Goal: Find specific page/section: Find specific page/section

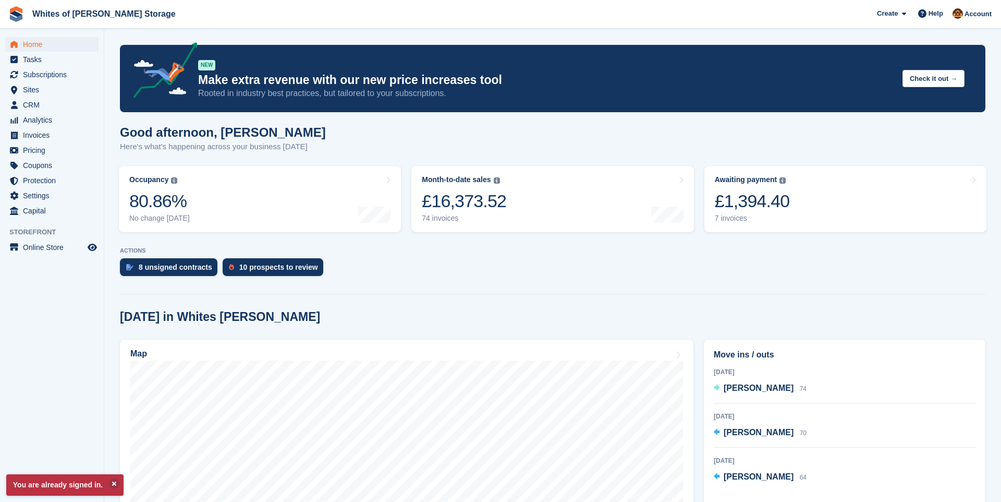
scroll to position [230, 0]
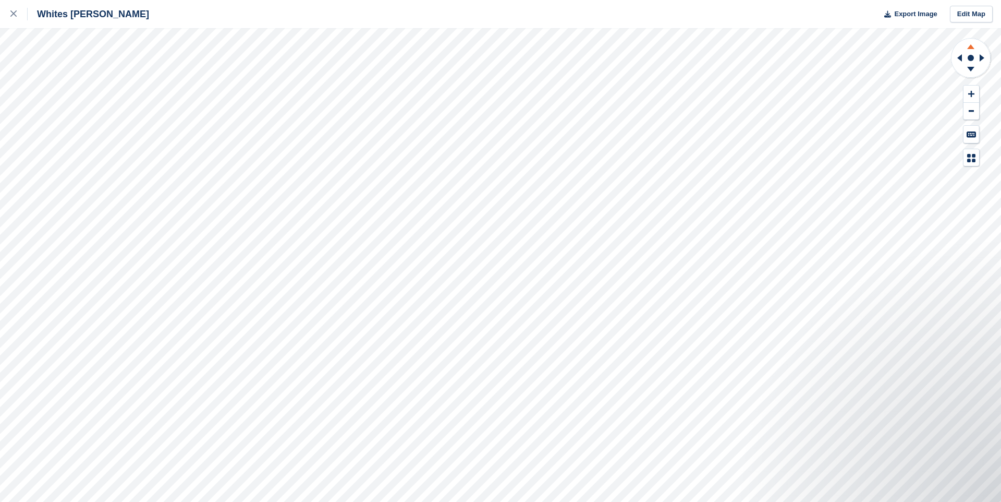
click at [971, 47] on icon at bounding box center [971, 46] width 7 height 5
click at [974, 67] on icon at bounding box center [971, 70] width 27 height 13
click at [974, 45] on icon at bounding box center [971, 45] width 27 height 13
click at [972, 66] on icon at bounding box center [971, 70] width 27 height 13
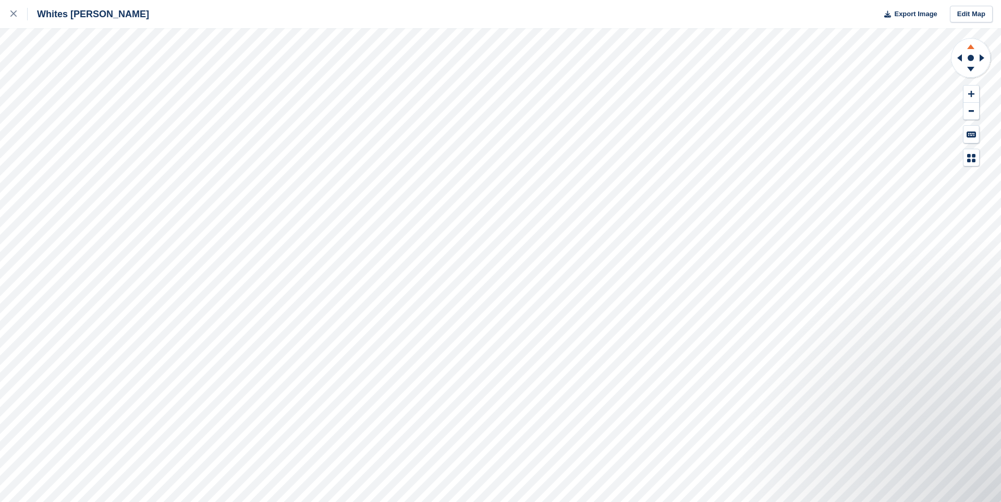
click at [972, 44] on icon at bounding box center [971, 45] width 27 height 13
click at [972, 68] on icon at bounding box center [971, 69] width 7 height 5
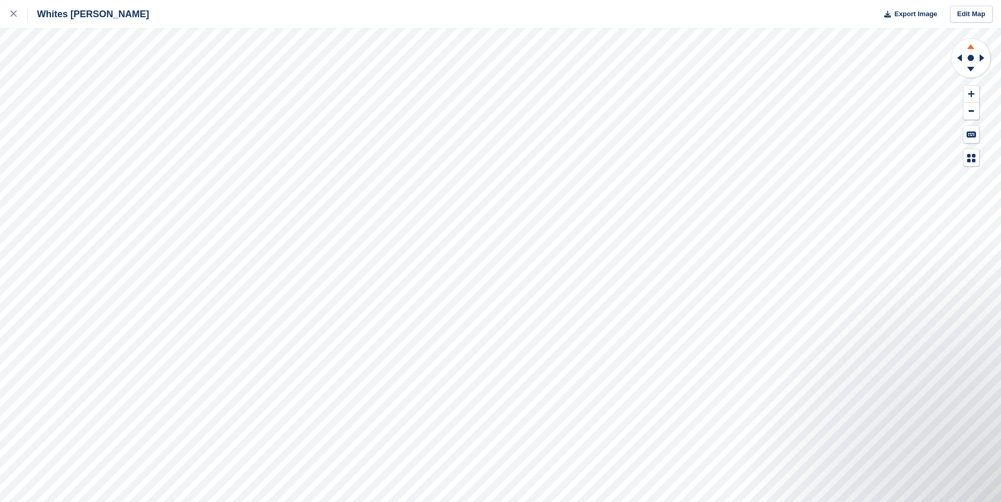
click at [973, 46] on icon at bounding box center [971, 46] width 7 height 5
click at [976, 91] on button at bounding box center [972, 94] width 16 height 17
click at [970, 49] on icon at bounding box center [971, 45] width 27 height 13
click at [972, 70] on icon at bounding box center [971, 70] width 27 height 13
click at [974, 46] on icon at bounding box center [971, 45] width 27 height 13
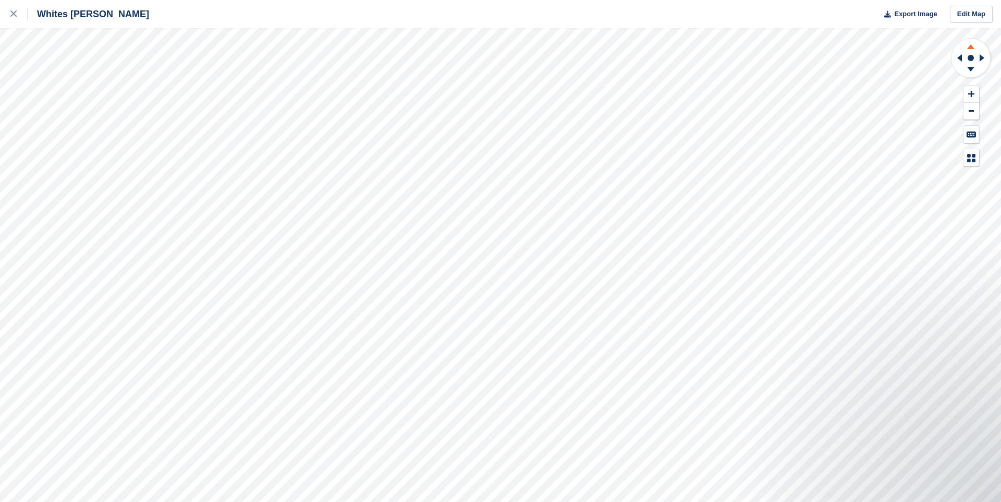
click at [974, 46] on icon at bounding box center [971, 45] width 27 height 13
click at [974, 45] on icon at bounding box center [971, 45] width 27 height 13
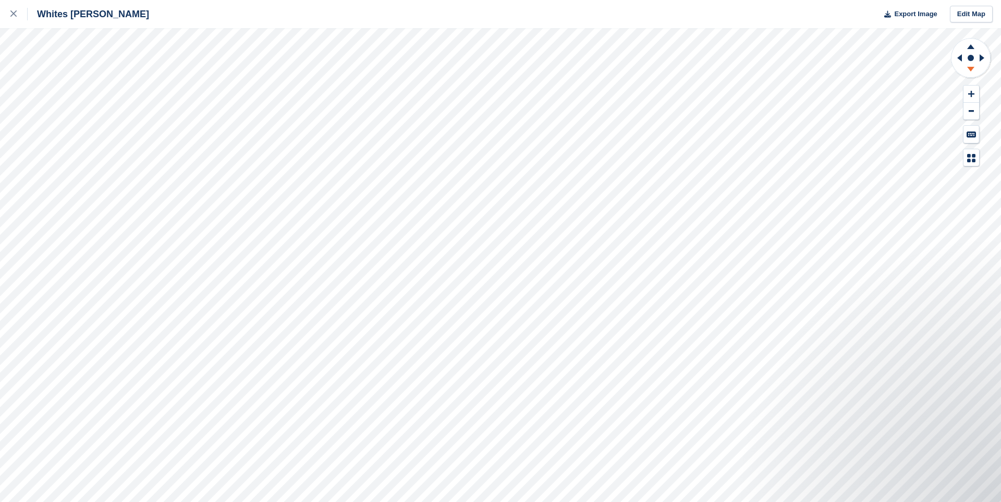
click at [972, 68] on icon at bounding box center [971, 69] width 7 height 5
click at [979, 58] on icon at bounding box center [983, 57] width 13 height 27
click at [962, 59] on icon at bounding box center [960, 57] width 5 height 7
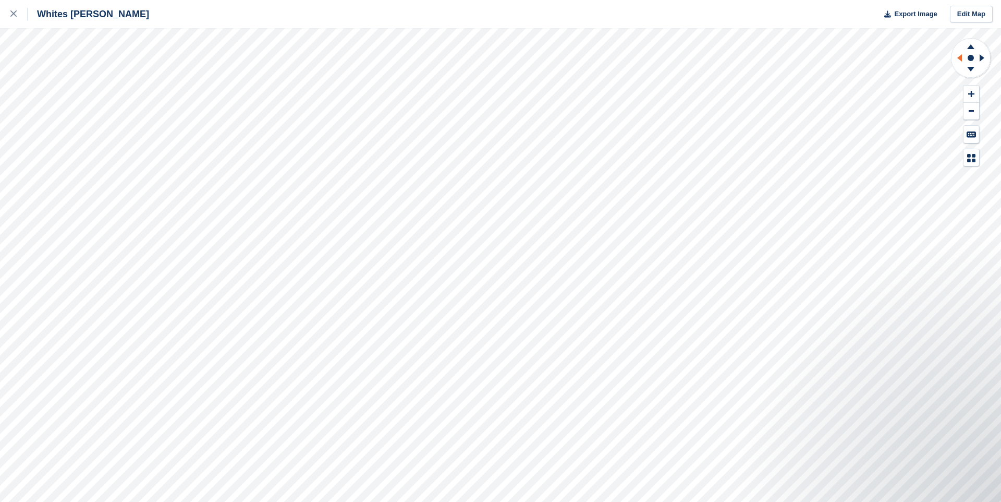
click at [962, 59] on icon at bounding box center [960, 57] width 5 height 7
click at [970, 69] on icon at bounding box center [971, 69] width 7 height 5
click at [972, 68] on icon at bounding box center [971, 69] width 7 height 5
click at [980, 58] on icon at bounding box center [982, 57] width 5 height 7
click at [962, 56] on icon at bounding box center [960, 57] width 5 height 7
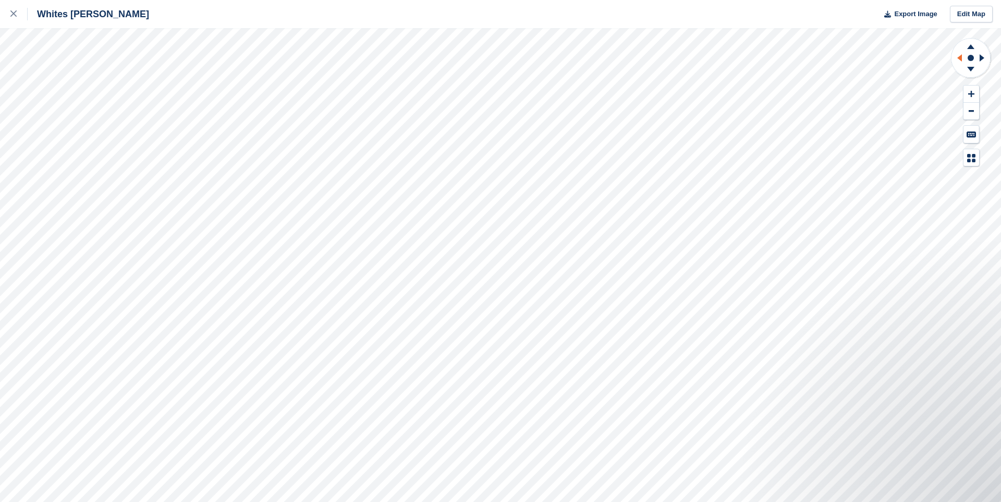
click at [962, 56] on icon at bounding box center [960, 57] width 5 height 7
click at [971, 67] on icon at bounding box center [971, 69] width 7 height 5
click at [971, 47] on icon at bounding box center [971, 46] width 7 height 5
click at [984, 58] on icon at bounding box center [983, 57] width 13 height 27
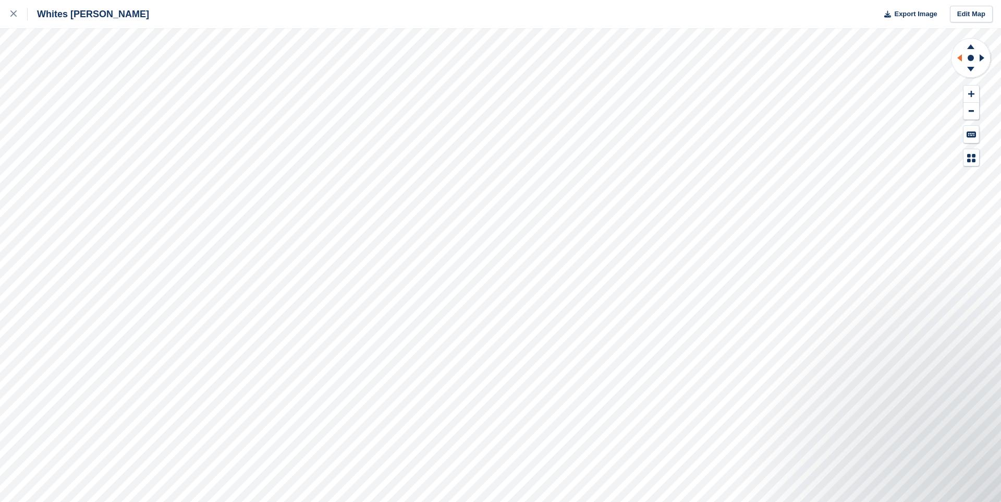
click at [962, 58] on icon at bounding box center [958, 57] width 13 height 27
click at [983, 59] on icon at bounding box center [982, 57] width 5 height 7
click at [974, 67] on icon at bounding box center [971, 69] width 7 height 5
click at [974, 47] on icon at bounding box center [971, 45] width 27 height 13
click at [963, 59] on g at bounding box center [958, 57] width 13 height 27
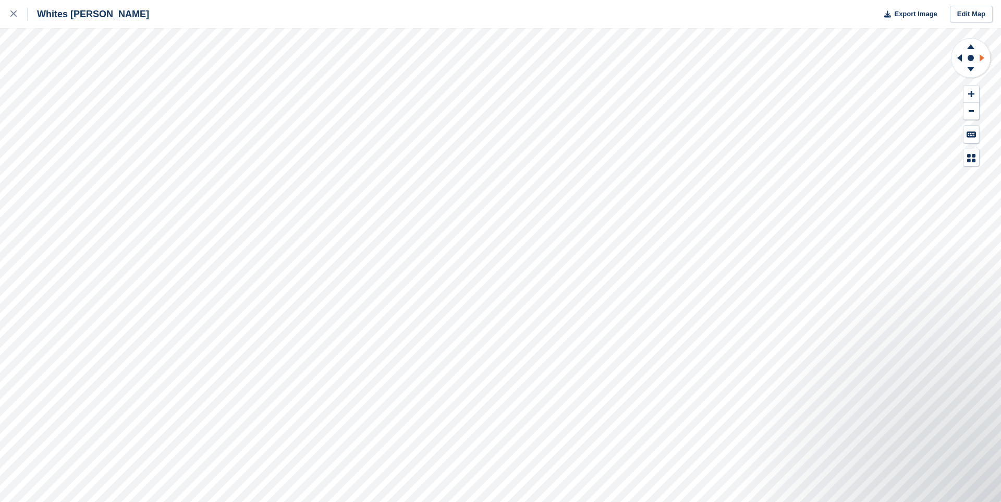
click at [985, 58] on icon at bounding box center [983, 57] width 13 height 27
click at [961, 57] on icon at bounding box center [960, 57] width 5 height 7
click at [971, 66] on icon at bounding box center [971, 70] width 27 height 13
click at [969, 50] on icon at bounding box center [971, 45] width 27 height 13
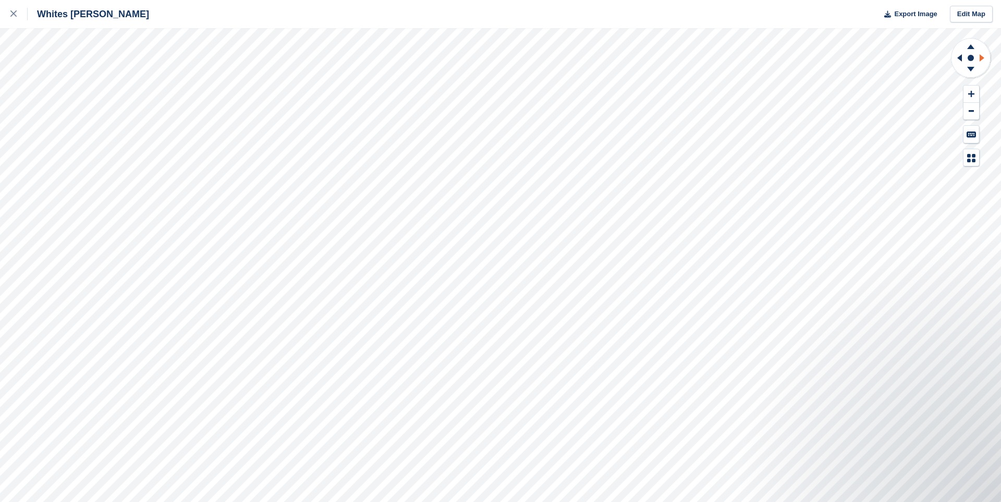
click at [984, 58] on icon at bounding box center [982, 57] width 5 height 7
click at [961, 61] on icon at bounding box center [958, 57] width 13 height 27
click at [982, 59] on icon at bounding box center [982, 57] width 5 height 7
click at [974, 66] on icon at bounding box center [971, 70] width 27 height 13
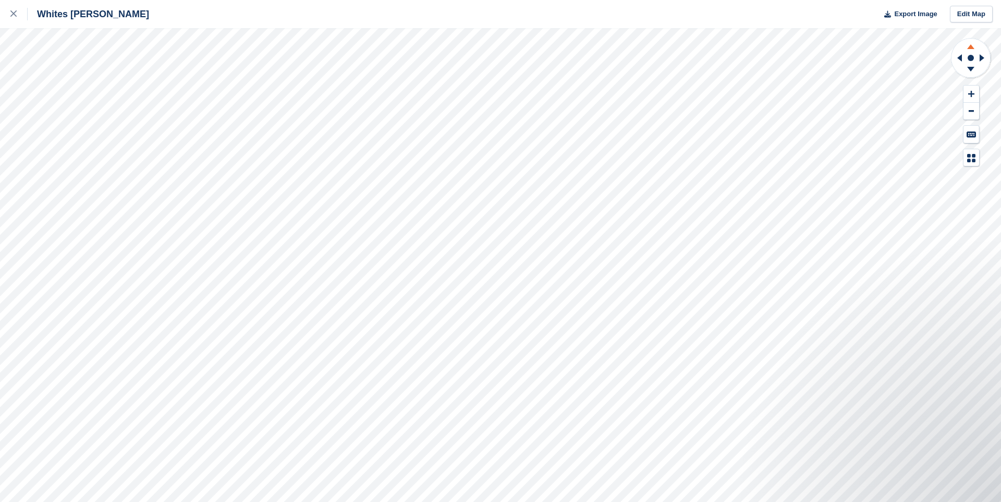
click at [972, 49] on icon at bounding box center [971, 45] width 27 height 13
click at [984, 58] on icon at bounding box center [983, 57] width 13 height 27
click at [960, 57] on icon at bounding box center [960, 57] width 5 height 7
click at [971, 49] on icon at bounding box center [971, 45] width 27 height 13
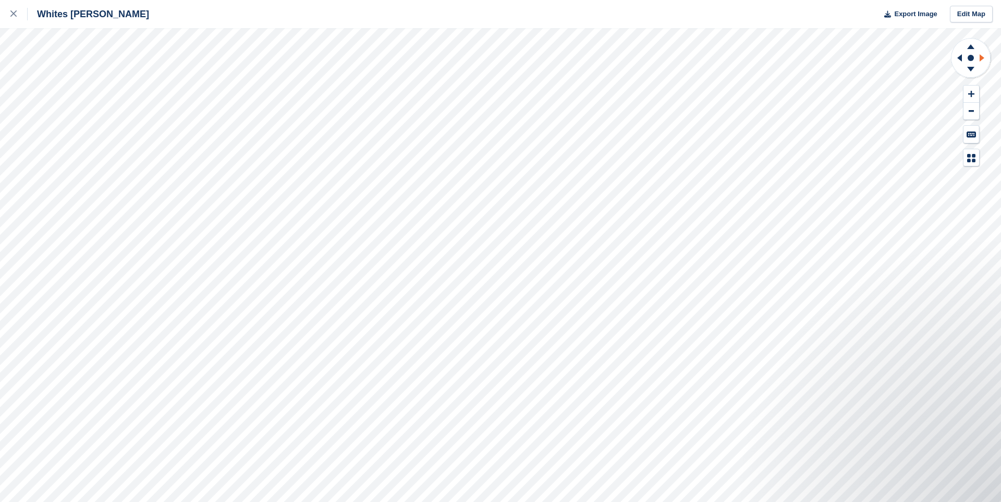
click at [980, 57] on icon at bounding box center [983, 57] width 13 height 27
click at [984, 57] on icon at bounding box center [983, 57] width 13 height 27
click at [961, 57] on icon at bounding box center [960, 57] width 5 height 7
click at [970, 47] on icon at bounding box center [971, 46] width 7 height 5
click at [973, 66] on icon at bounding box center [971, 70] width 27 height 13
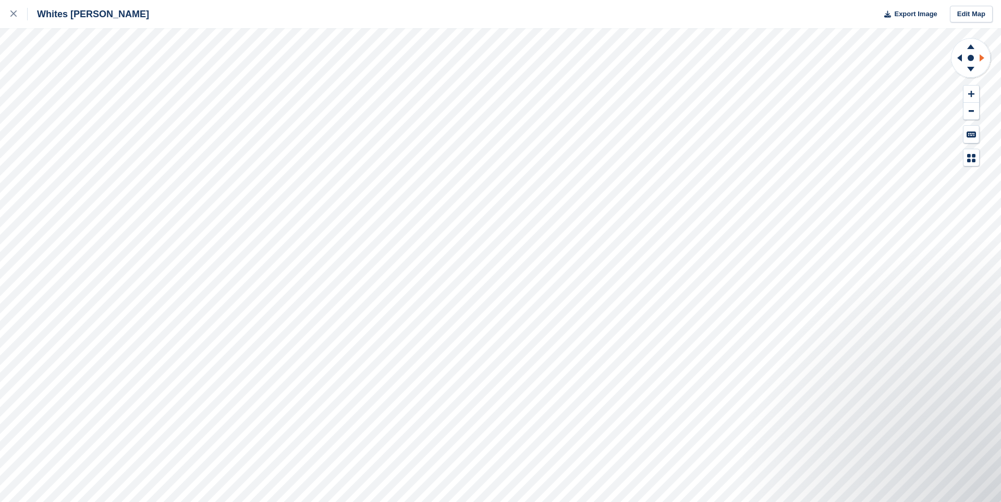
click at [981, 57] on icon at bounding box center [982, 57] width 5 height 7
click at [960, 58] on icon at bounding box center [960, 57] width 5 height 7
